Goal: Transaction & Acquisition: Purchase product/service

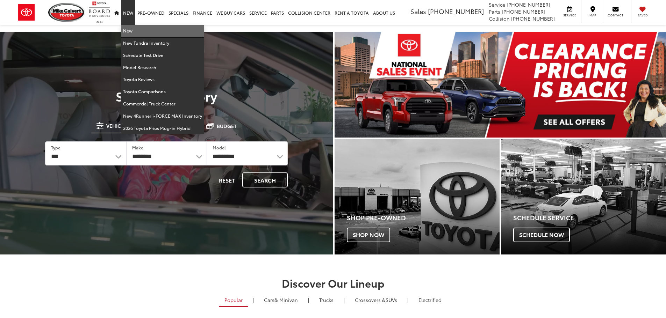
click at [125, 30] on link "New" at bounding box center [162, 31] width 83 height 12
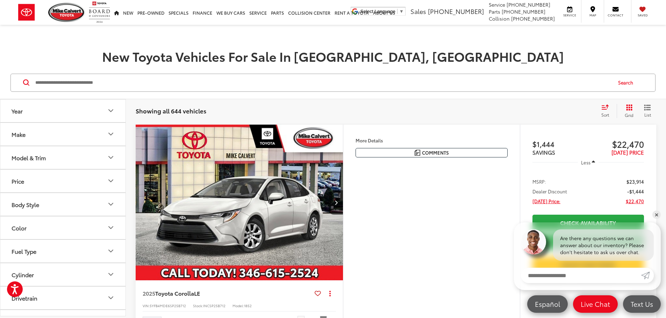
click at [173, 86] on input "Search by Make, Model, or Keyword" at bounding box center [323, 82] width 577 height 17
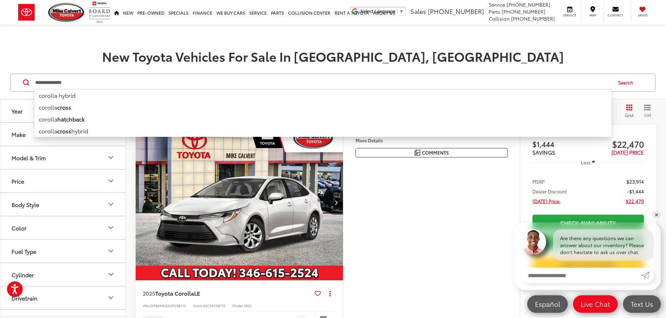
type input "**********"
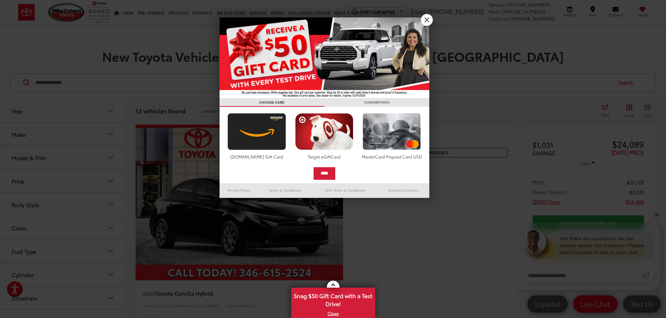
click at [325, 60] on img at bounding box center [324, 57] width 210 height 81
click at [426, 20] on link "X" at bounding box center [427, 20] width 12 height 12
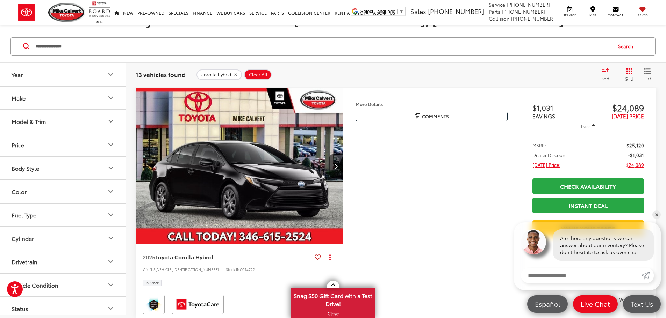
scroll to position [105, 0]
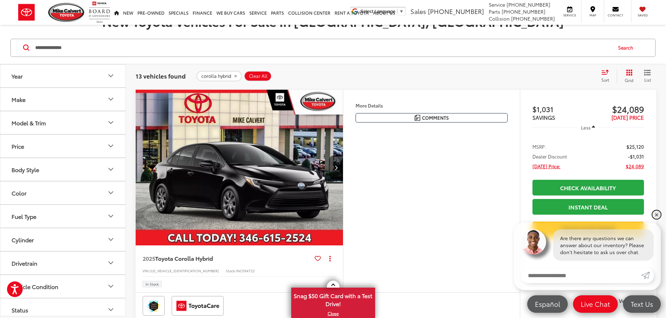
click at [655, 216] on link "✕" at bounding box center [656, 215] width 8 height 8
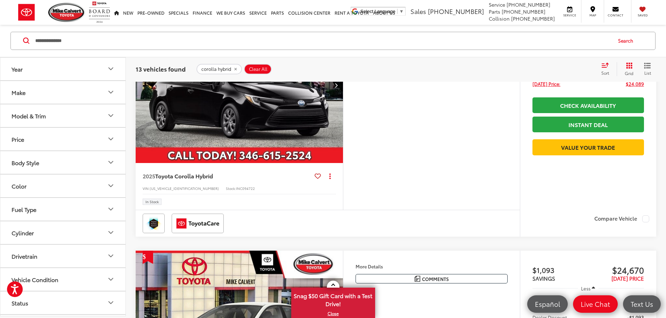
scroll to position [175, 0]
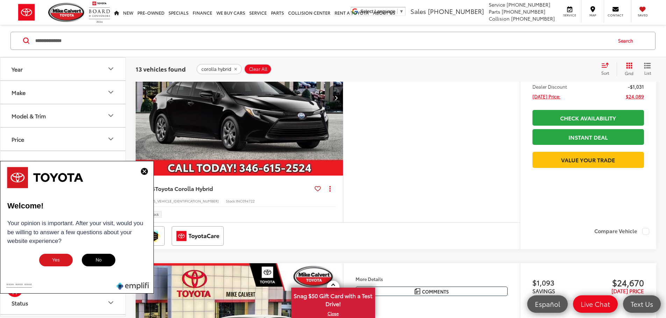
click at [145, 170] on img at bounding box center [144, 171] width 7 height 7
